Goal: Information Seeking & Learning: Learn about a topic

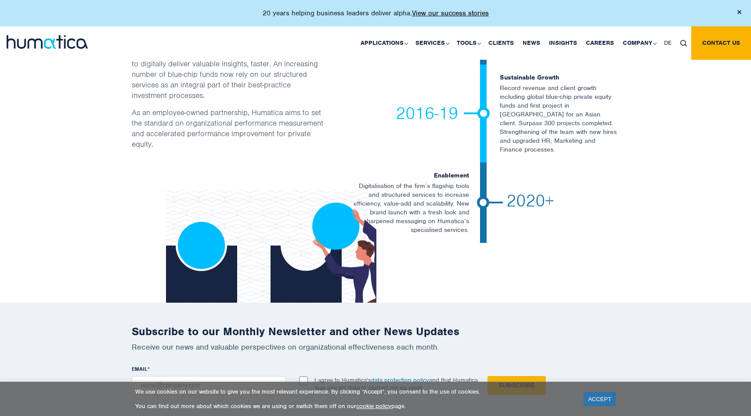
scroll to position [1807, 0]
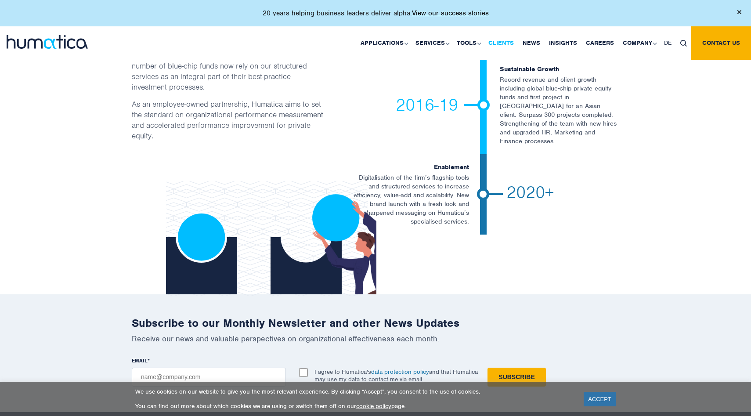
click at [503, 43] on link "Clients" at bounding box center [501, 42] width 34 height 33
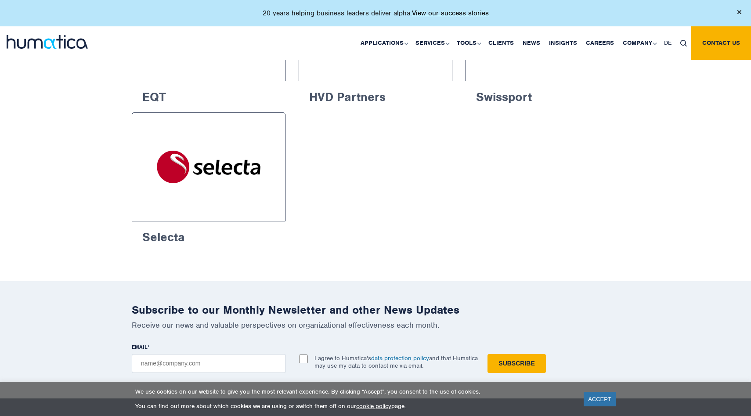
scroll to position [1544, 0]
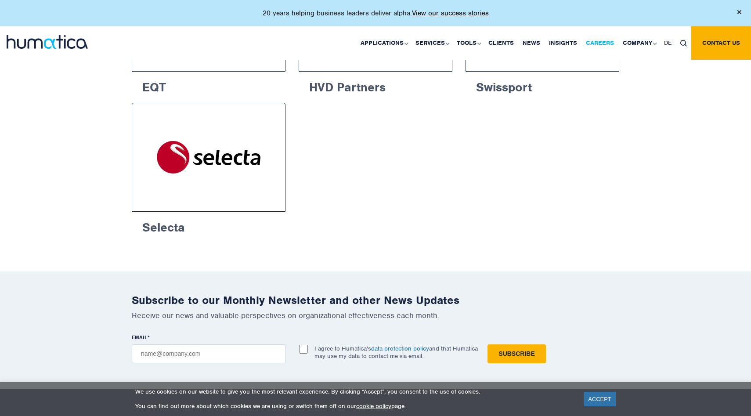
click at [592, 37] on link "Careers" at bounding box center [599, 42] width 37 height 33
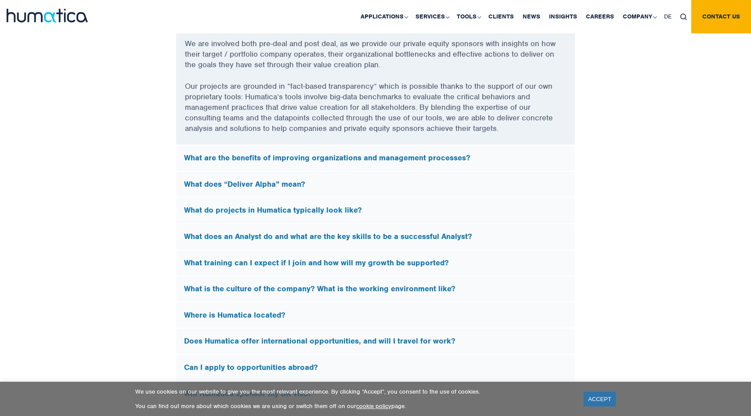
scroll to position [2436, 0]
click at [317, 306] on div "Where is Humatica located?" at bounding box center [375, 314] width 399 height 25
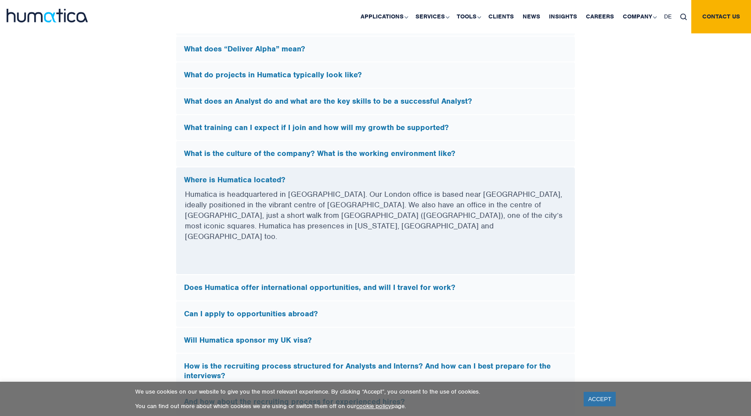
click at [330, 176] on h5 "Where is Humatica located?" at bounding box center [375, 180] width 383 height 10
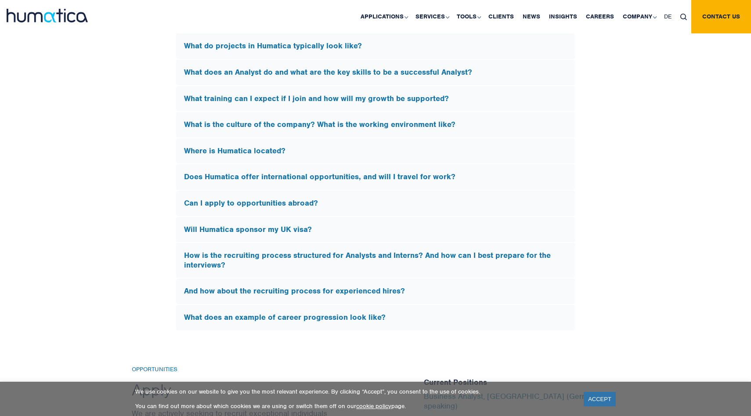
scroll to position [2489, 0]
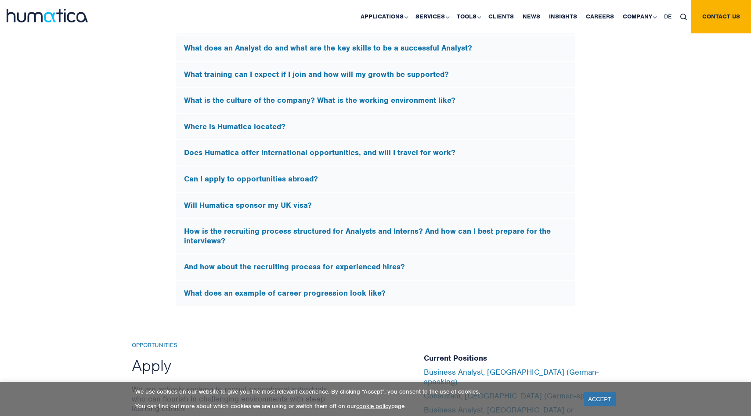
click at [319, 202] on h5 "Will Humatica sponsor my UK visa?" at bounding box center [375, 206] width 383 height 10
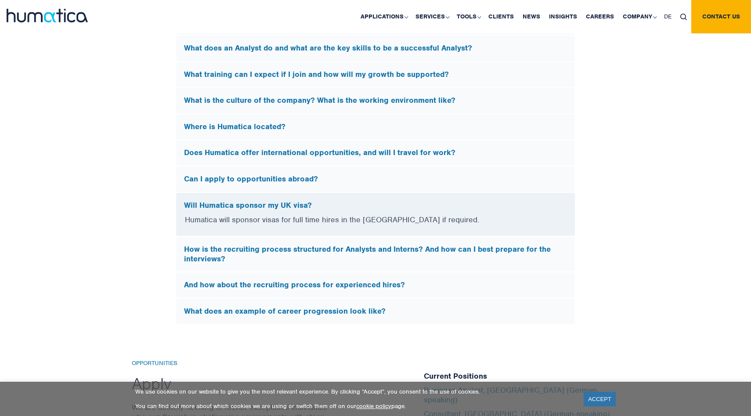
click at [321, 201] on h5 "Will Humatica sponsor my UK visa?" at bounding box center [375, 206] width 383 height 10
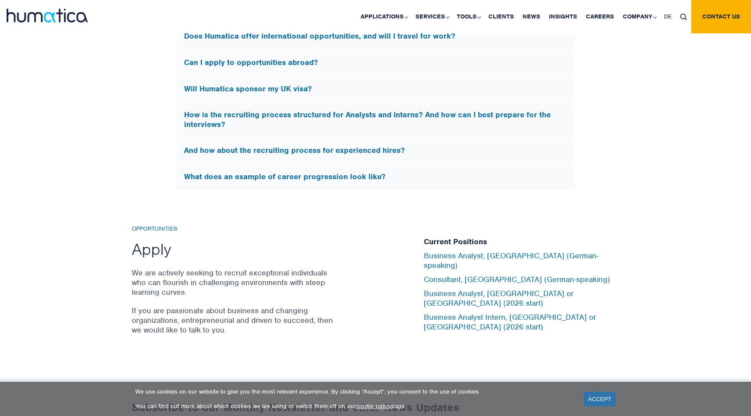
scroll to position [2754, 0]
